Goal: Transaction & Acquisition: Subscribe to service/newsletter

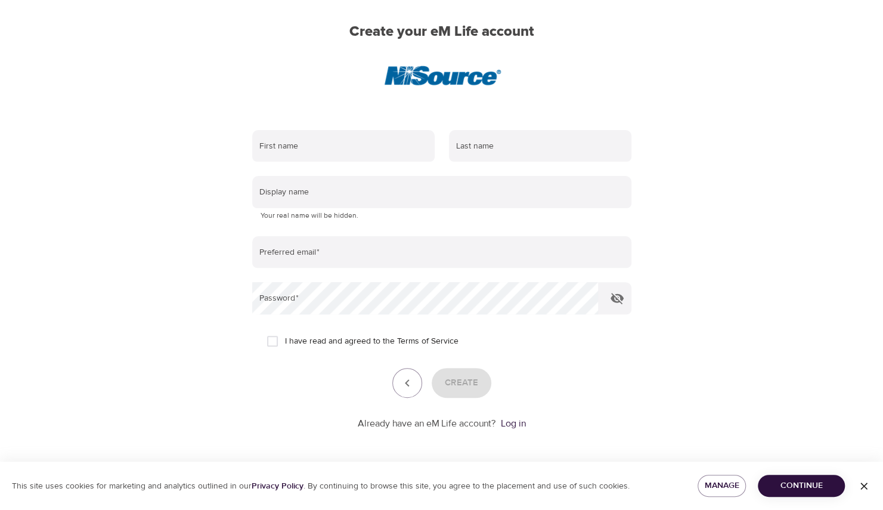
scroll to position [91, 0]
click at [335, 145] on input "text" at bounding box center [343, 145] width 182 height 32
type input "Ryann"
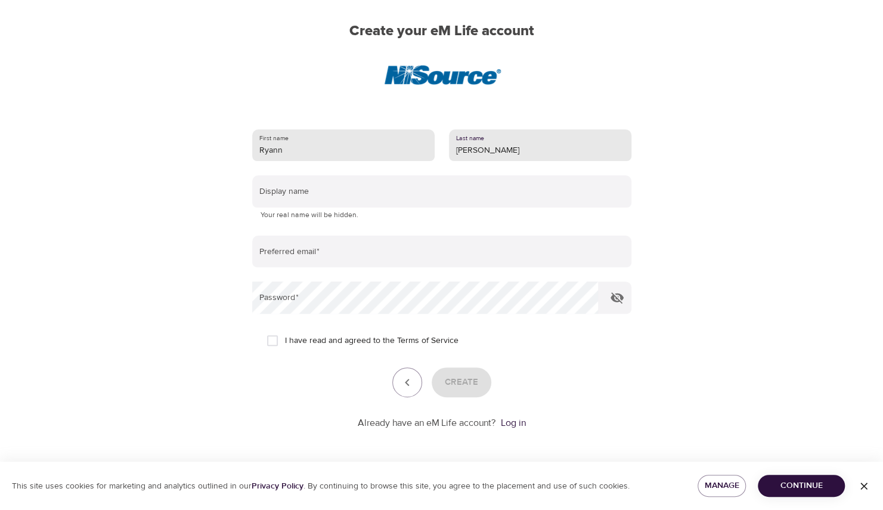
type input "Jewett"
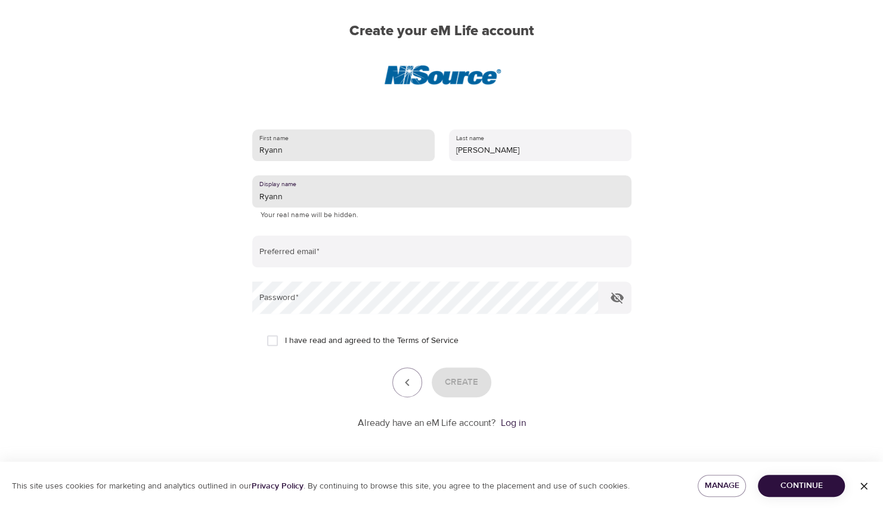
type input "Ryann"
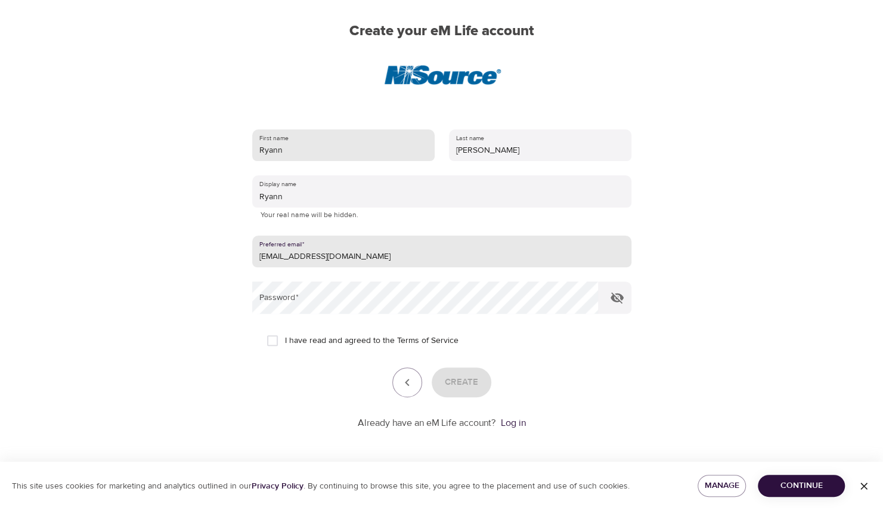
type input "[EMAIL_ADDRESS][DOMAIN_NAME]"
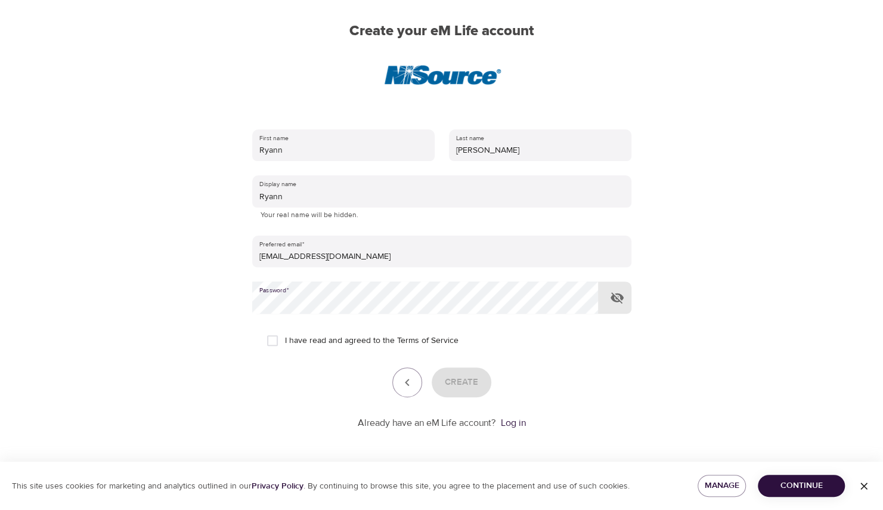
click at [269, 338] on input "I have read and agreed to the Terms of Service" at bounding box center [272, 340] width 25 height 25
checkbox input "true"
click at [470, 384] on span "Create" at bounding box center [461, 381] width 33 height 15
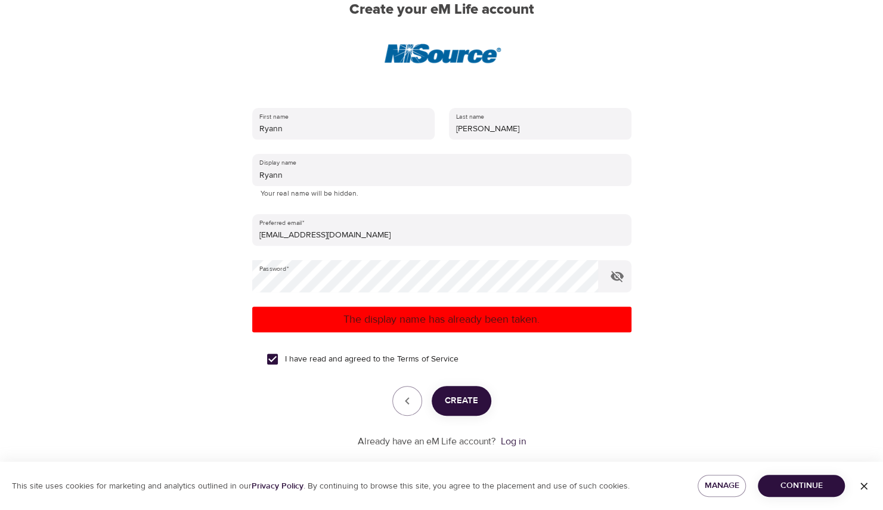
scroll to position [130, 0]
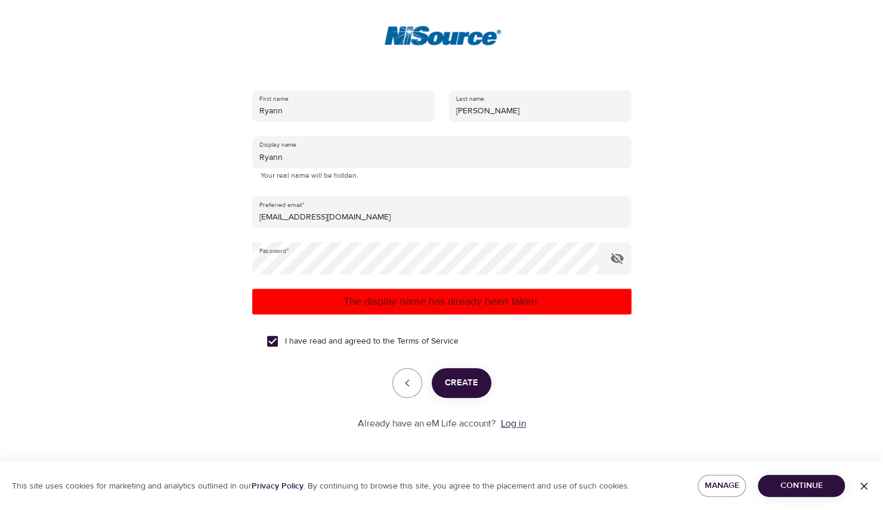
click at [509, 425] on link "Log in" at bounding box center [513, 423] width 25 height 12
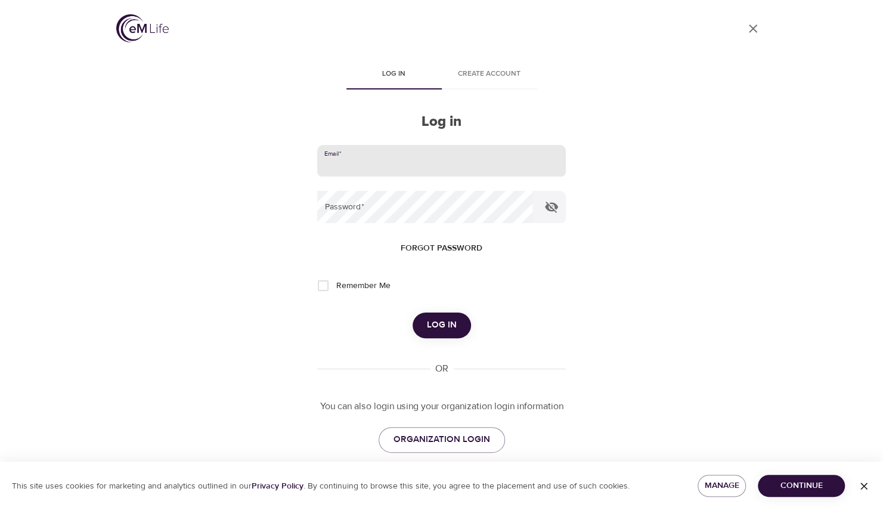
click at [420, 148] on input "email" at bounding box center [441, 161] width 248 height 32
type input "[EMAIL_ADDRESS][DOMAIN_NAME]"
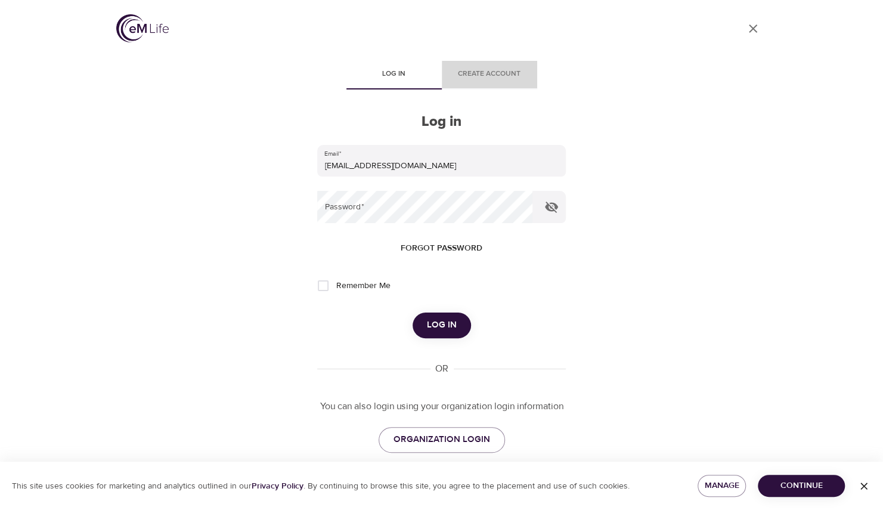
click at [483, 73] on span "Create account" at bounding box center [489, 74] width 81 height 13
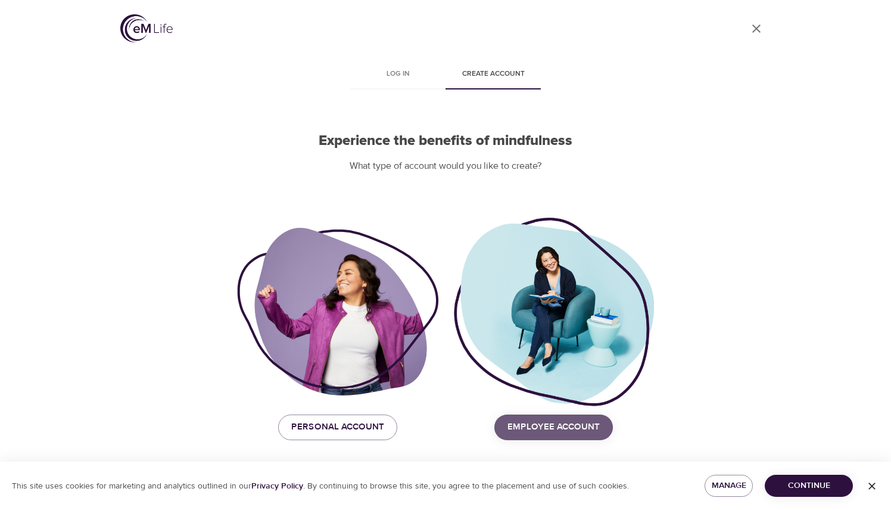
click at [542, 430] on span "Employee Account" at bounding box center [554, 426] width 92 height 15
